Goal: Find specific page/section: Find specific page/section

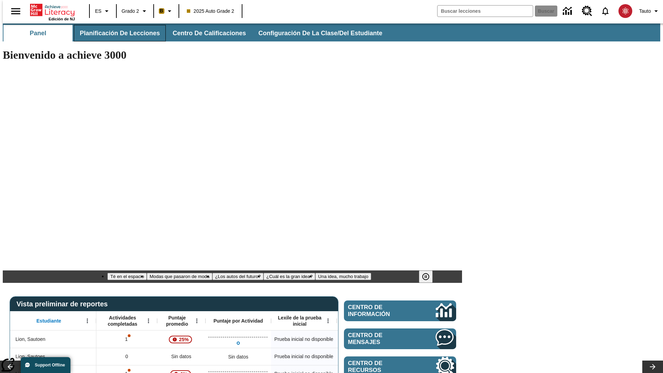
click at [116, 33] on span "Planificación de lecciones" at bounding box center [120, 33] width 80 height 8
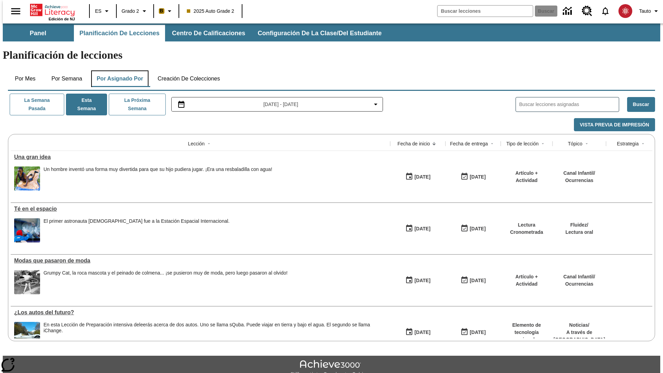
click at [118, 70] on button "Por asignado por" at bounding box center [120, 78] width 58 height 17
type input "El sueño de los animales"
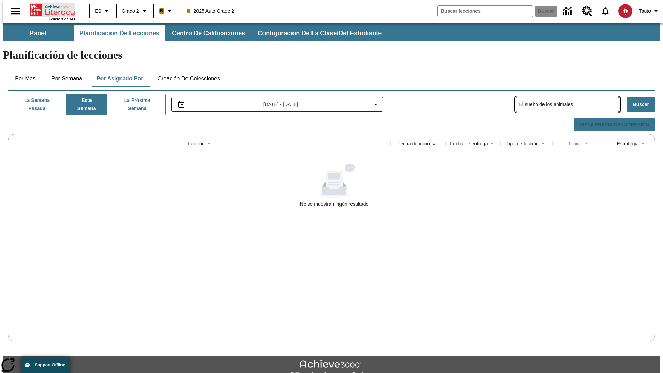
click at [50, 9] on icon "Portada" at bounding box center [53, 10] width 46 height 14
